Goal: Task Accomplishment & Management: Manage account settings

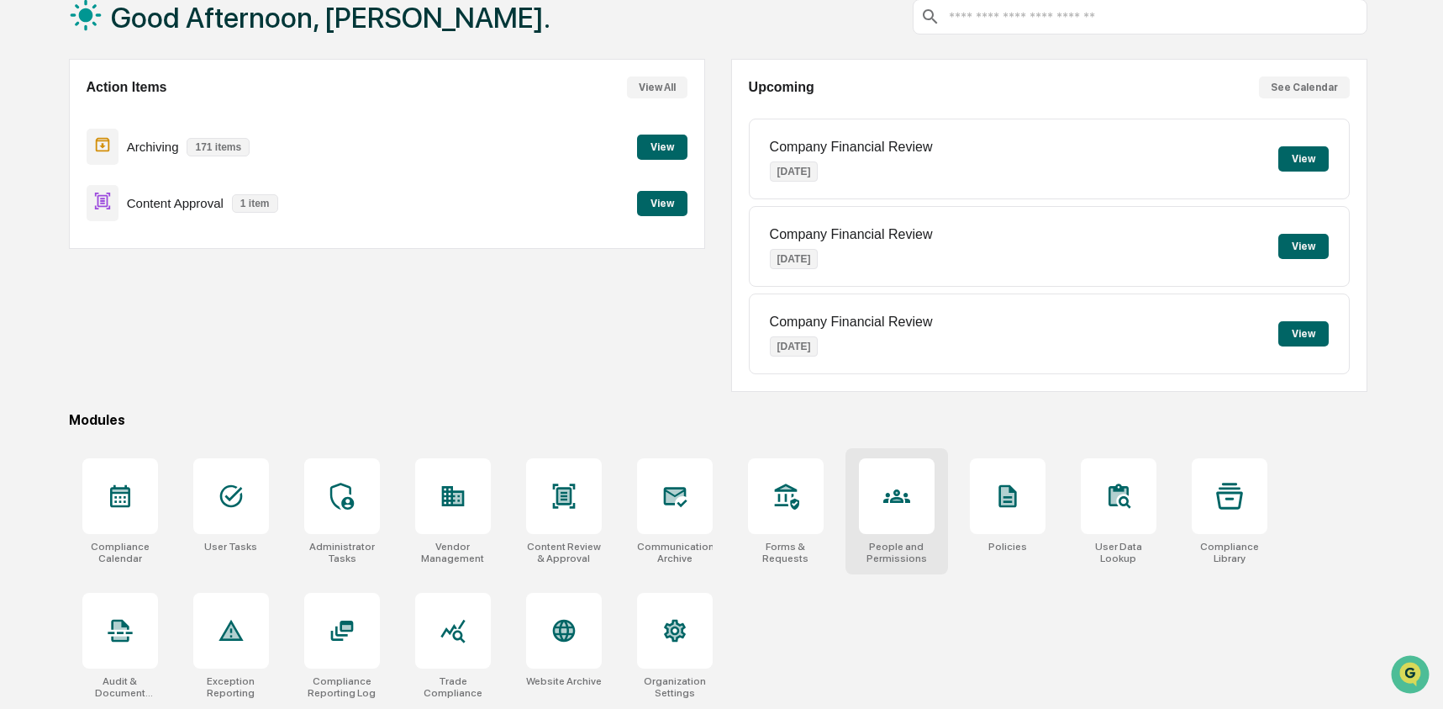
click at [918, 510] on div at bounding box center [897, 496] width 76 height 76
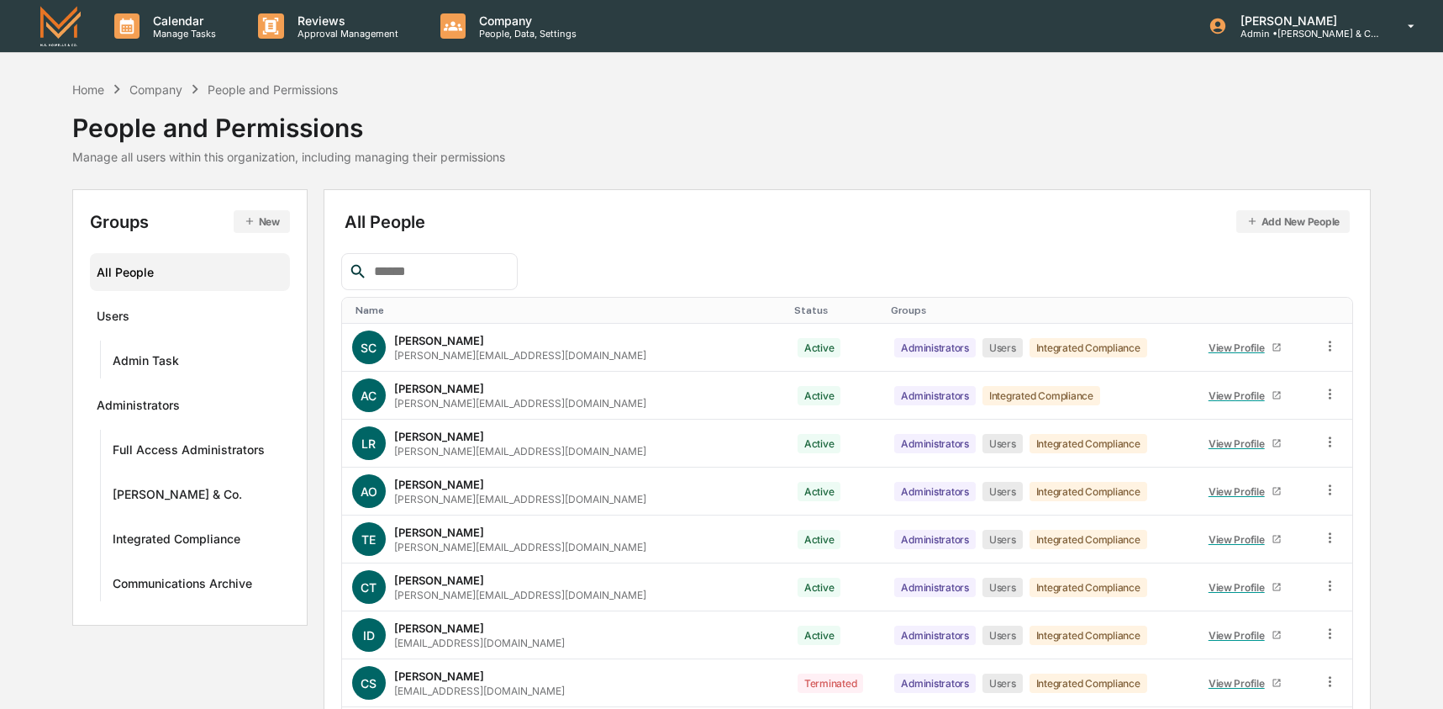
click at [429, 267] on input "text" at bounding box center [438, 272] width 143 height 22
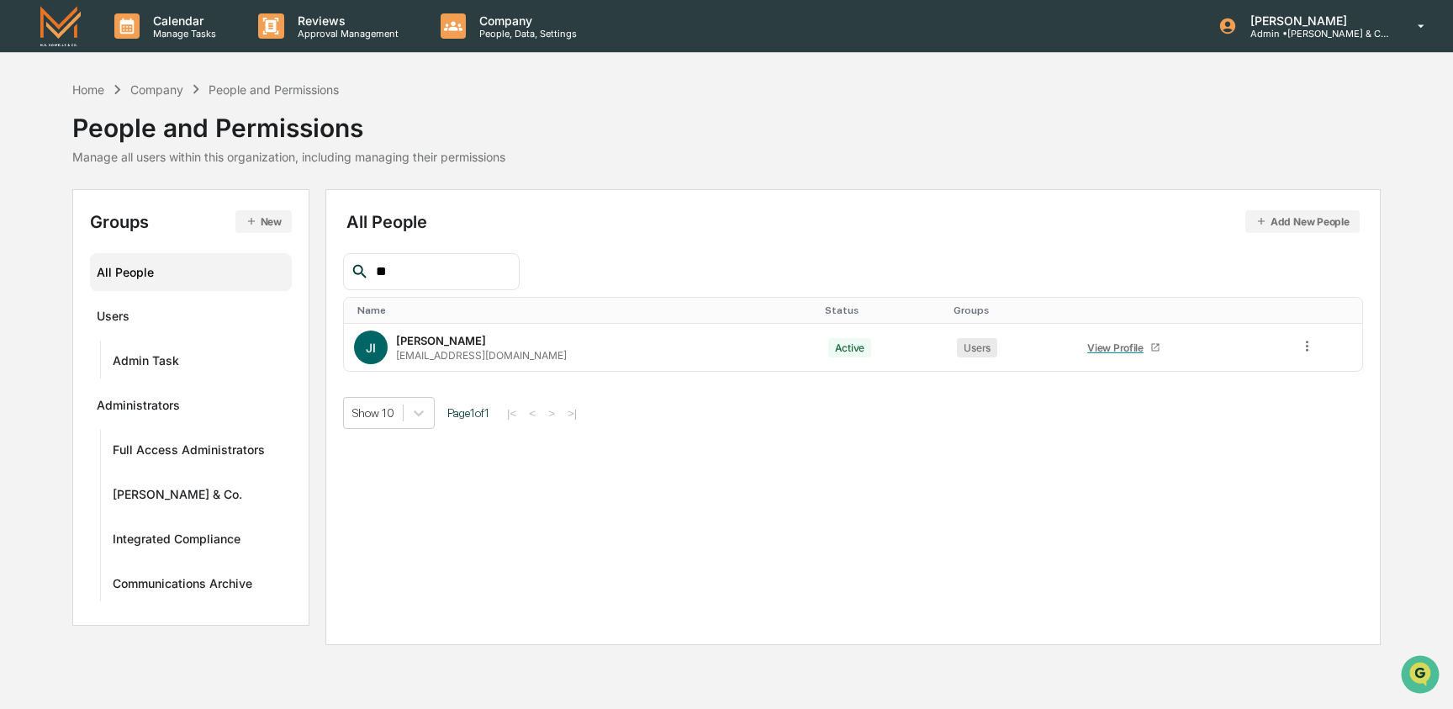
type input "*"
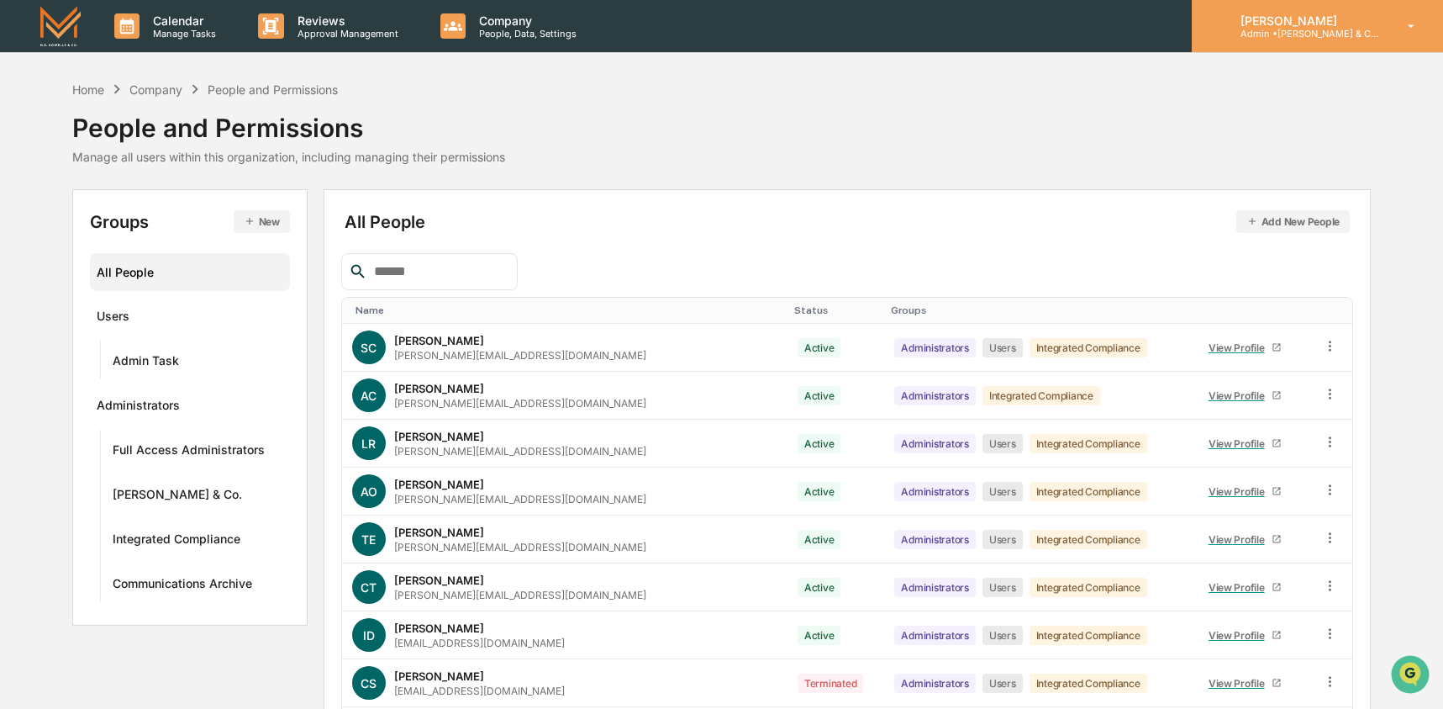
click at [1348, 49] on div "[PERSON_NAME] Admin • [PERSON_NAME] & Co. - BD" at bounding box center [1317, 26] width 251 height 52
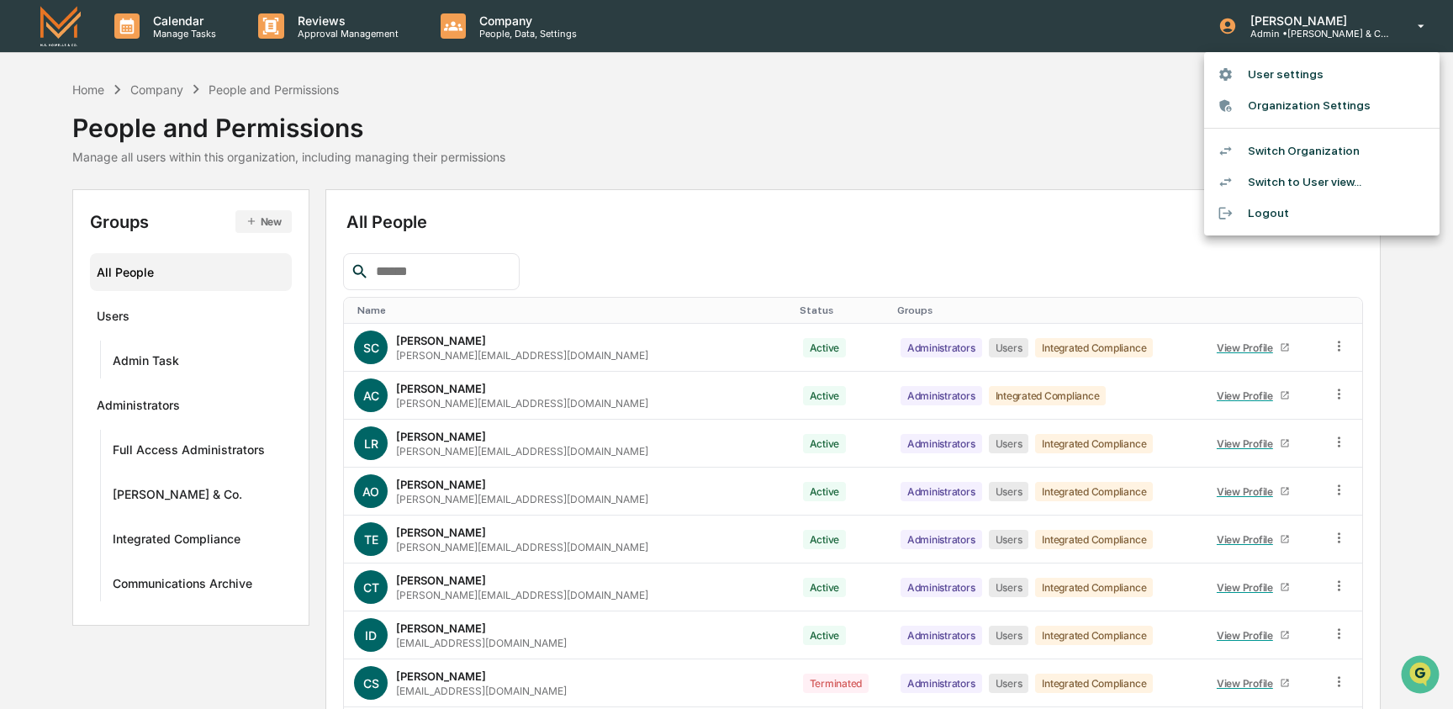
click at [1289, 153] on li "Switch Organization" at bounding box center [1321, 150] width 235 height 31
